Goal: Check status: Check status

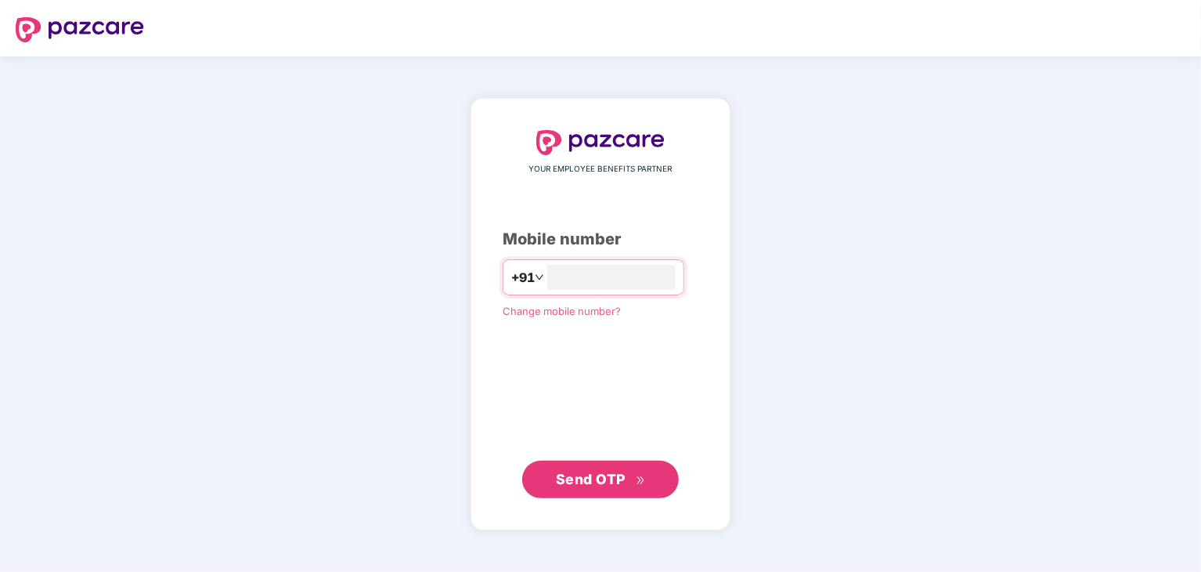
type input "**********"
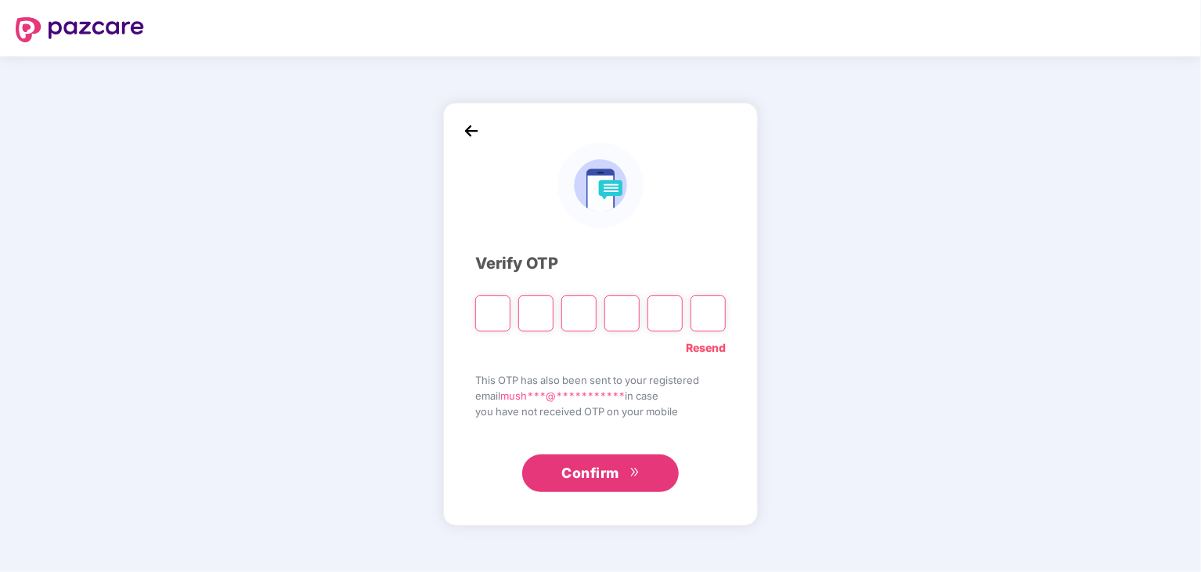
paste input "*"
type input "*"
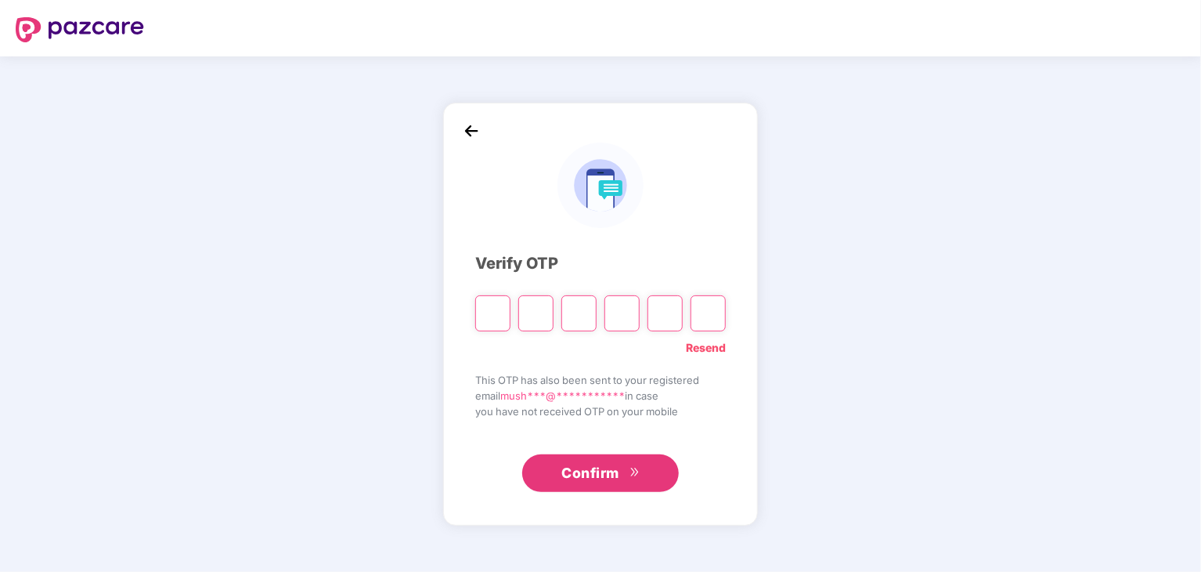
type input "*"
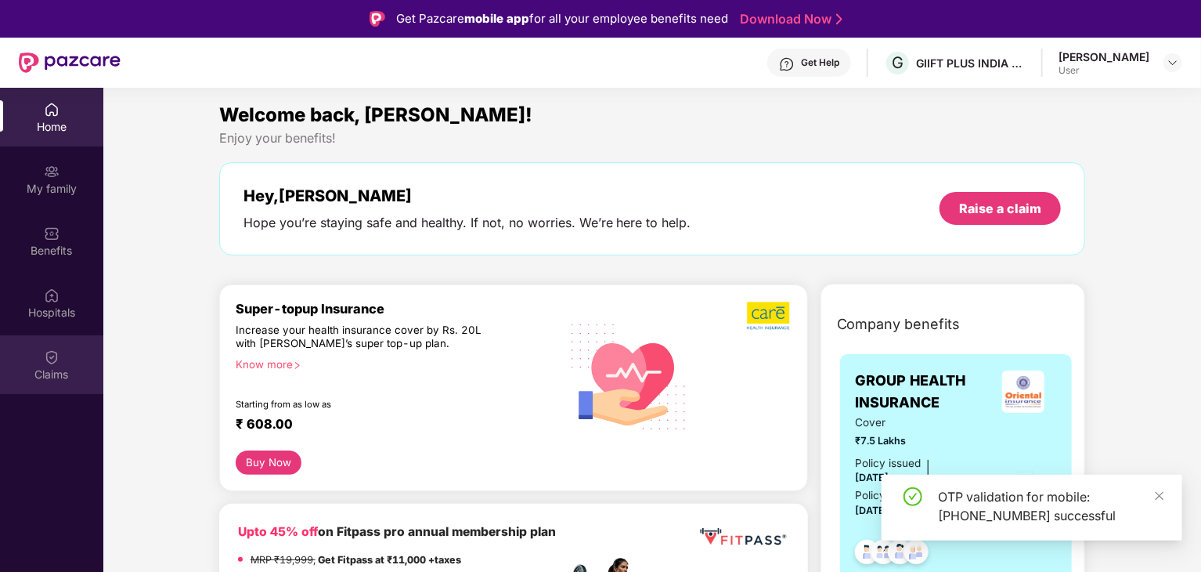
click at [43, 342] on div "Claims" at bounding box center [51, 364] width 103 height 59
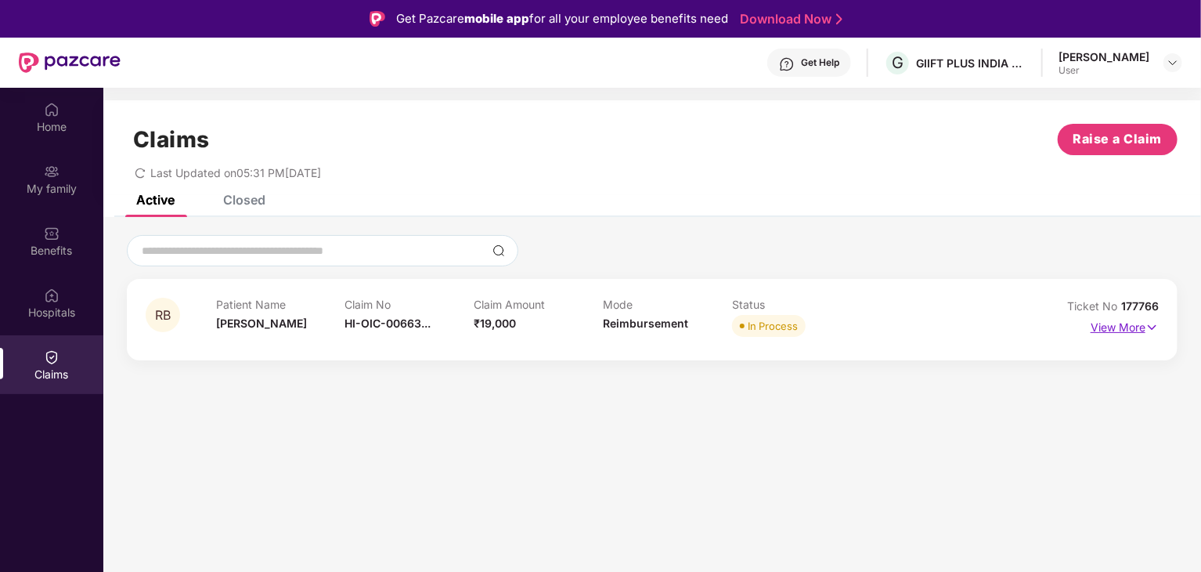
click at [1141, 330] on p "View More" at bounding box center [1125, 325] width 68 height 21
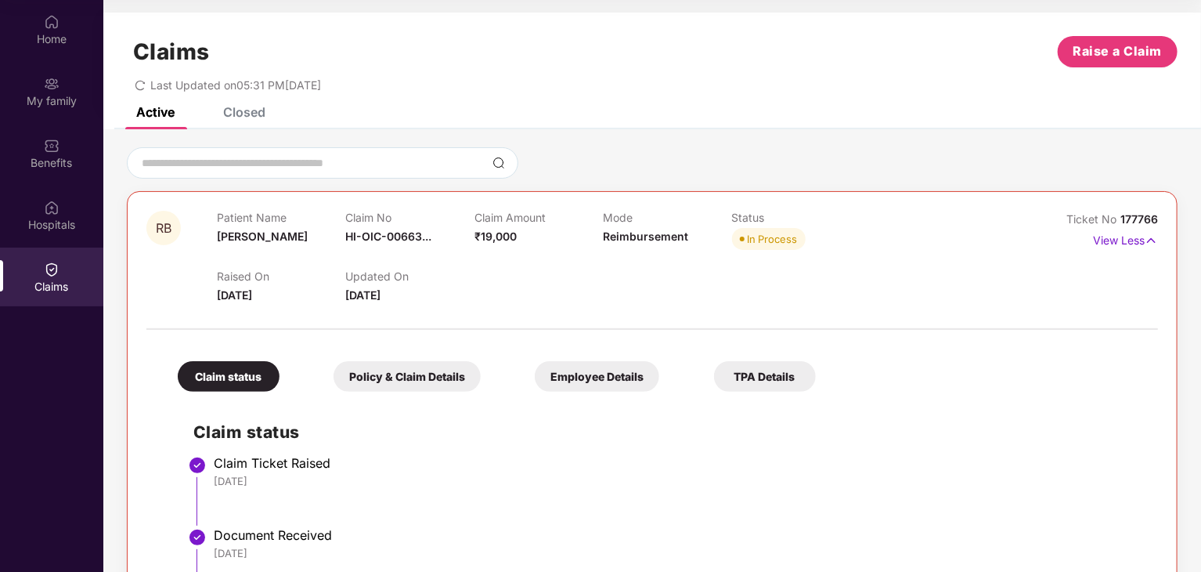
click at [366, 377] on div "Policy & Claim Details" at bounding box center [407, 376] width 147 height 31
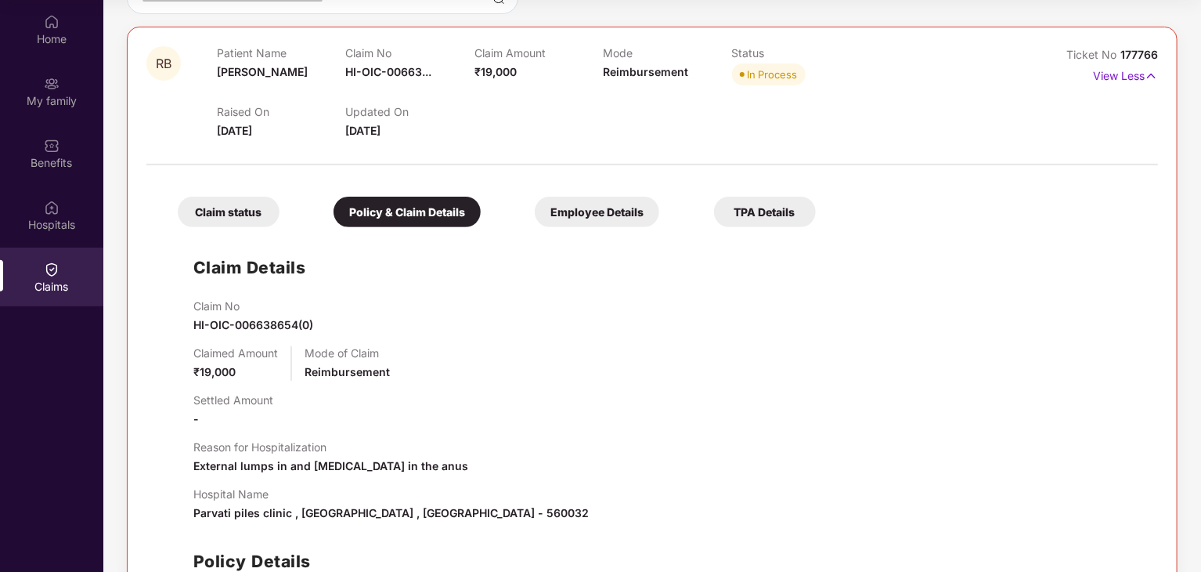
scroll to position [162, 0]
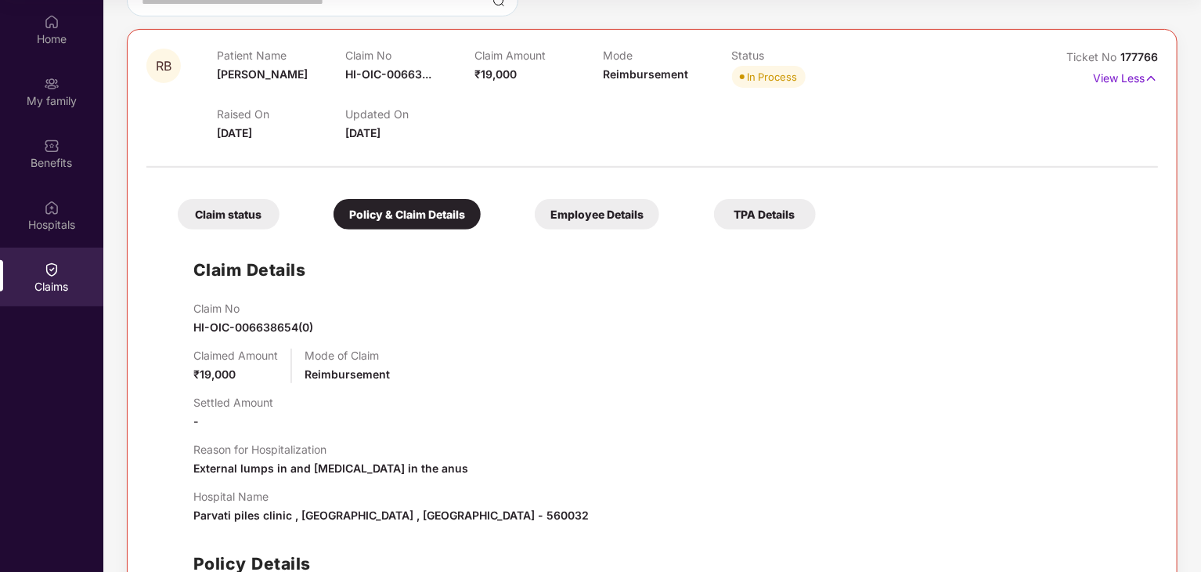
click at [633, 215] on div "Employee Details" at bounding box center [597, 214] width 125 height 31
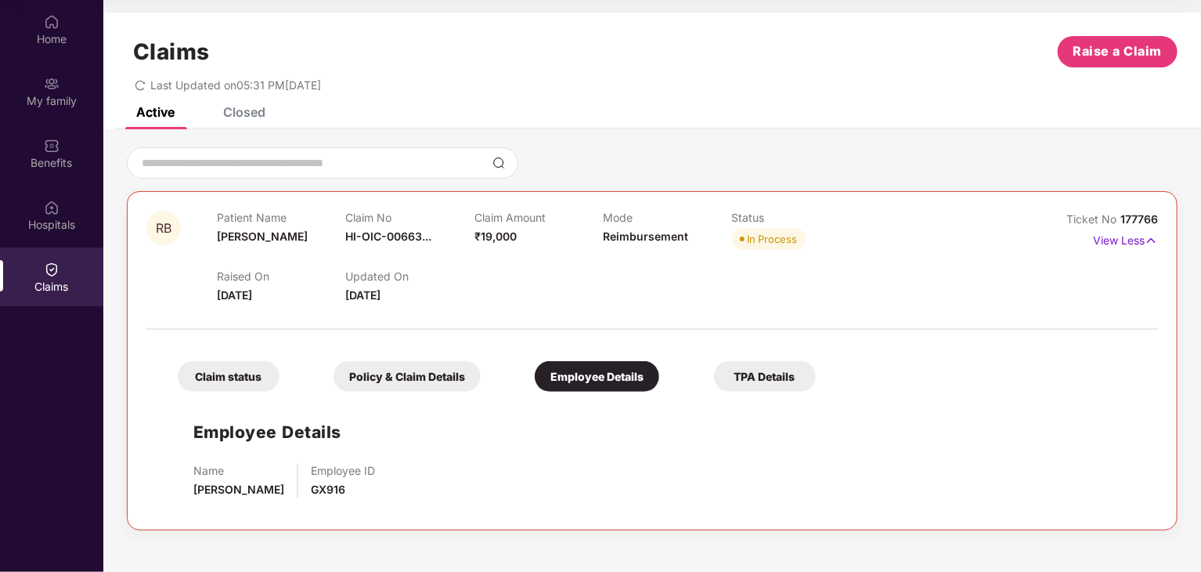
click at [799, 377] on div "TPA Details" at bounding box center [765, 376] width 102 height 31
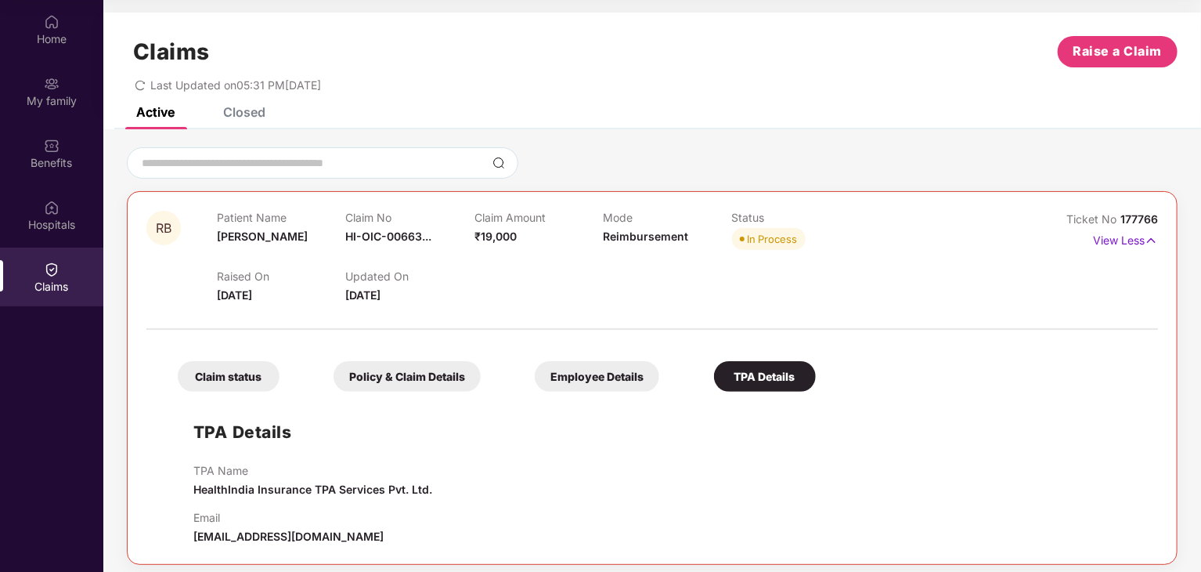
scroll to position [9, 0]
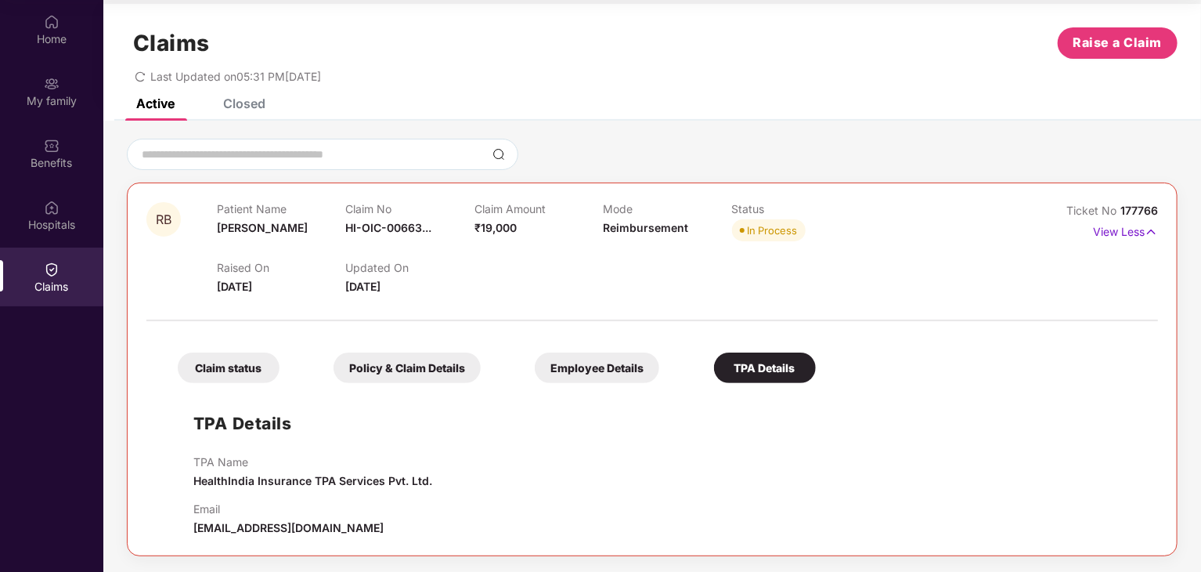
click at [261, 364] on div "Claim status" at bounding box center [229, 367] width 102 height 31
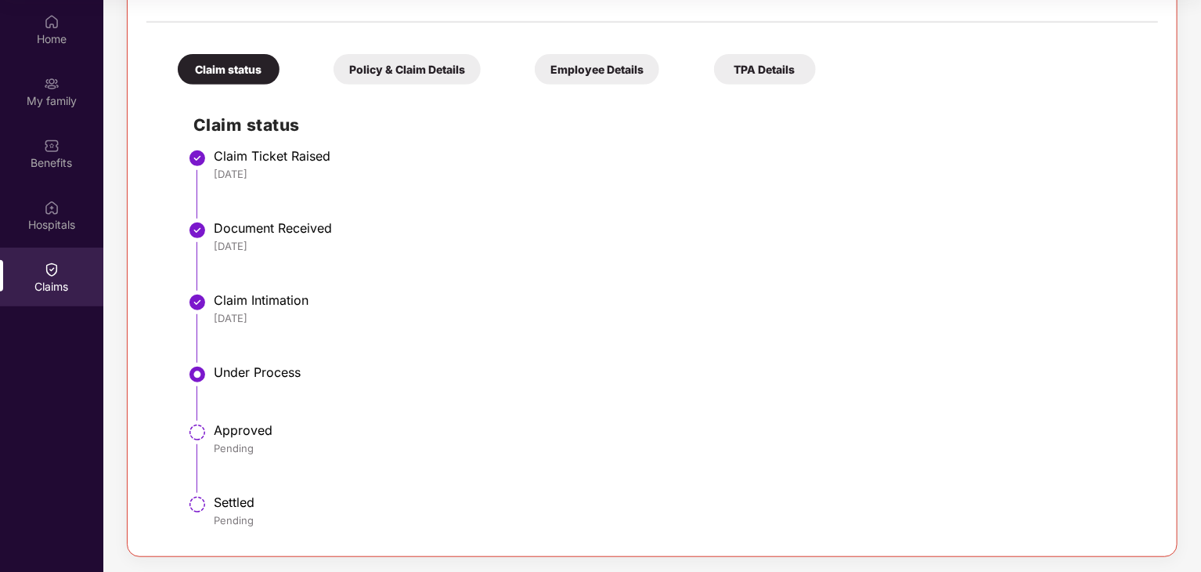
scroll to position [0, 0]
